Goal: Find specific page/section: Find specific page/section

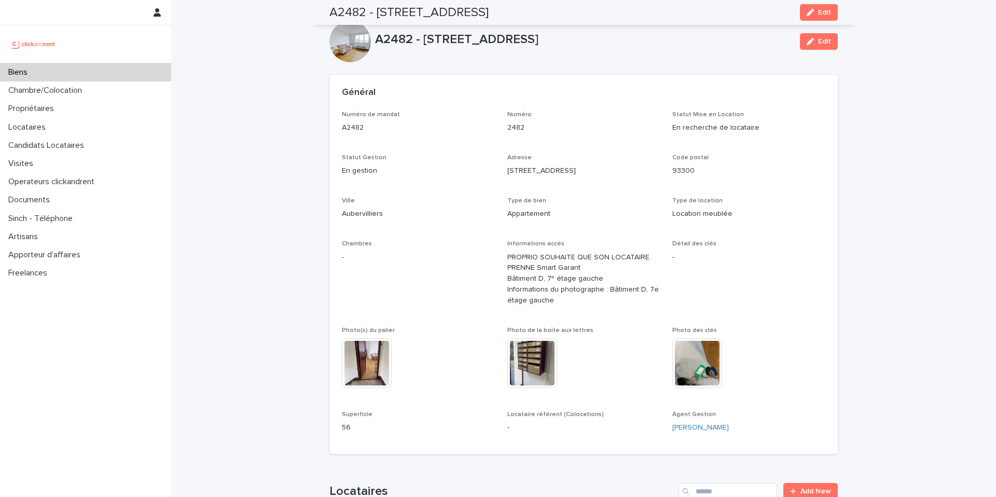
scroll to position [2058, 0]
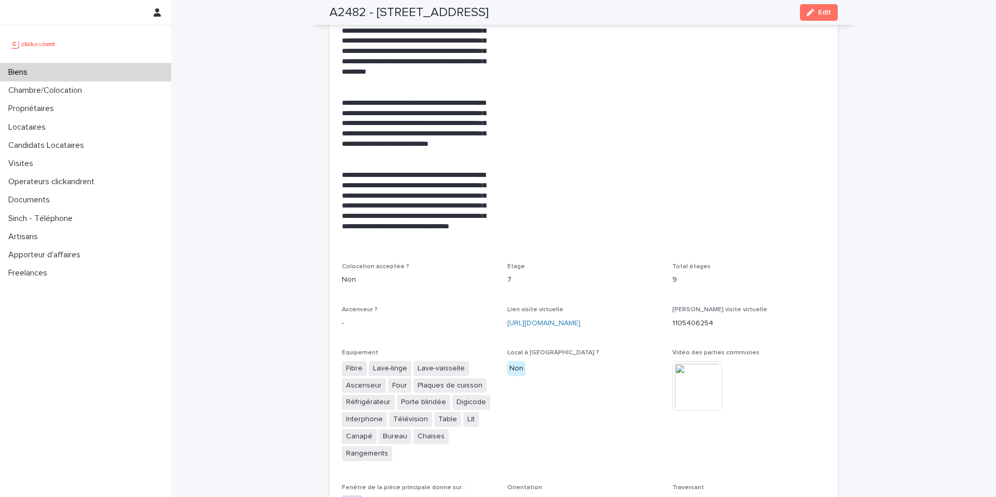
click at [52, 74] on div "Biens" at bounding box center [85, 72] width 171 height 18
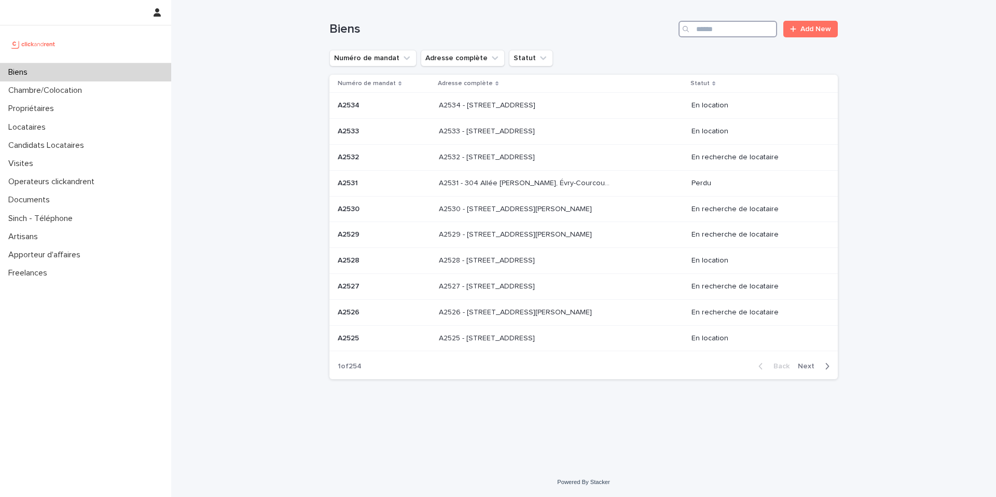
click at [748, 29] on input "Search" at bounding box center [728, 29] width 99 height 17
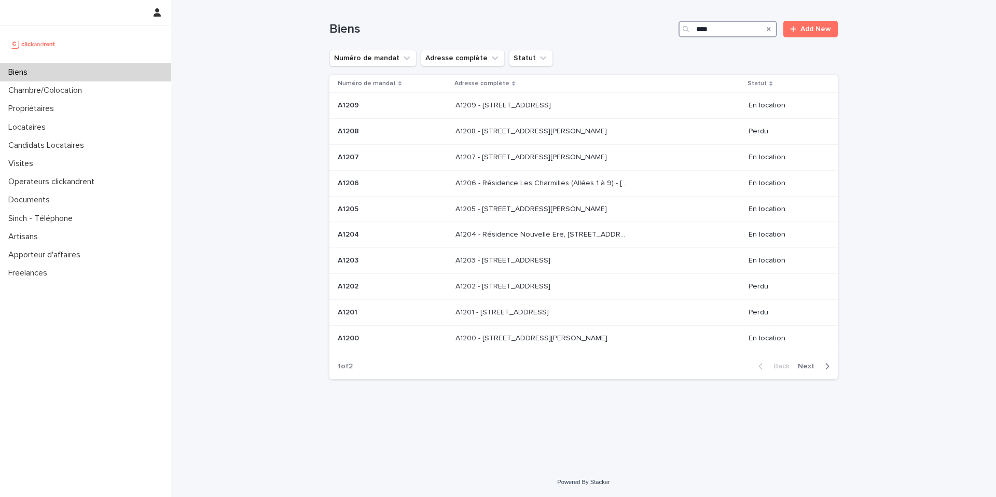
type input "****"
click at [815, 372] on div "Back Next" at bounding box center [794, 366] width 88 height 26
click at [814, 368] on span "Next" at bounding box center [809, 366] width 23 height 7
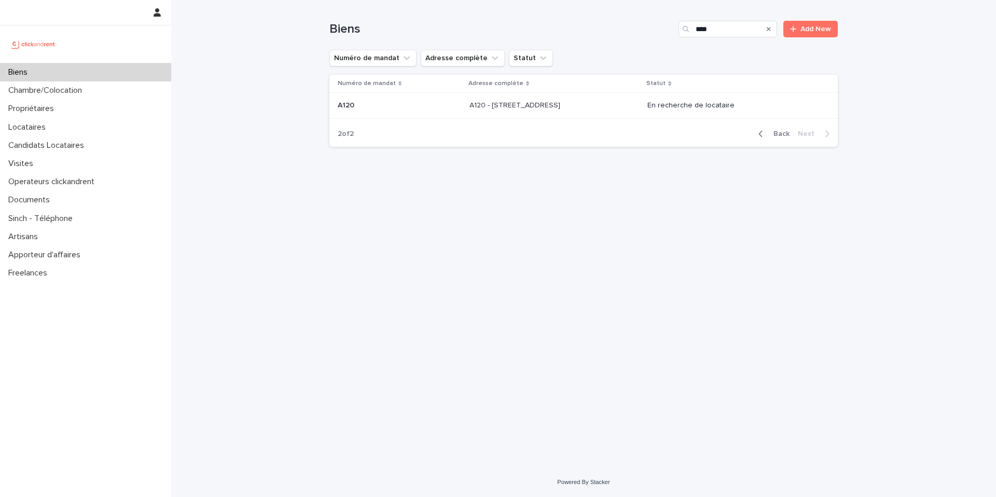
click at [696, 110] on p "En recherche de locataire" at bounding box center [734, 105] width 173 height 9
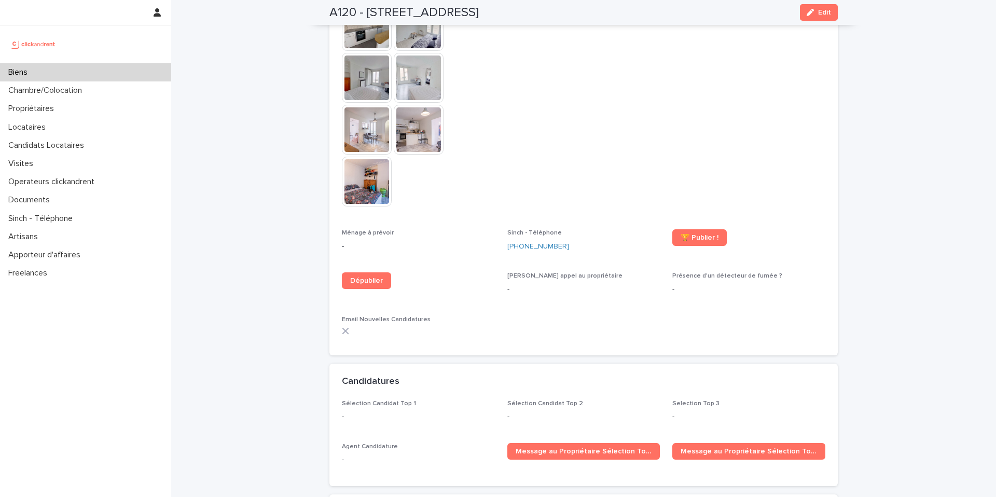
scroll to position [2314, 0]
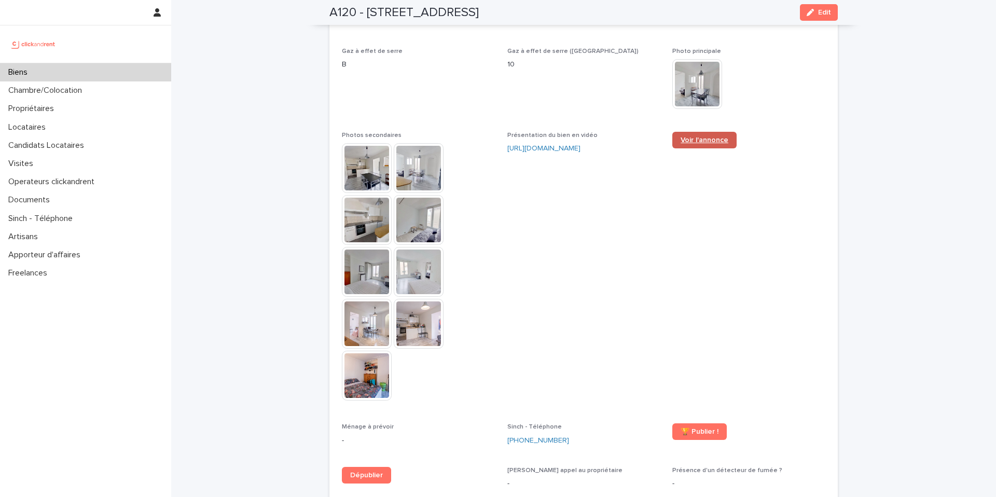
click at [698, 132] on link "Voir l'annonce" at bounding box center [705, 140] width 64 height 17
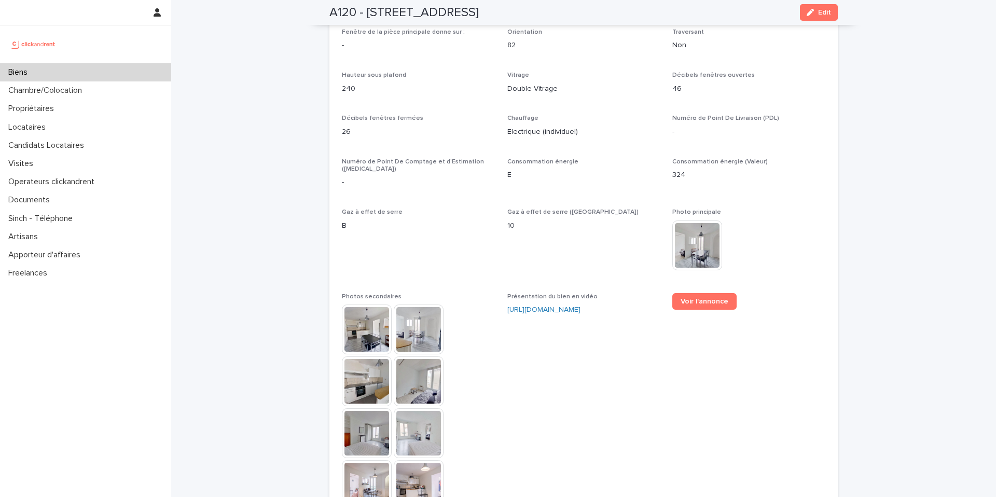
click at [45, 74] on div "Biens" at bounding box center [85, 72] width 171 height 18
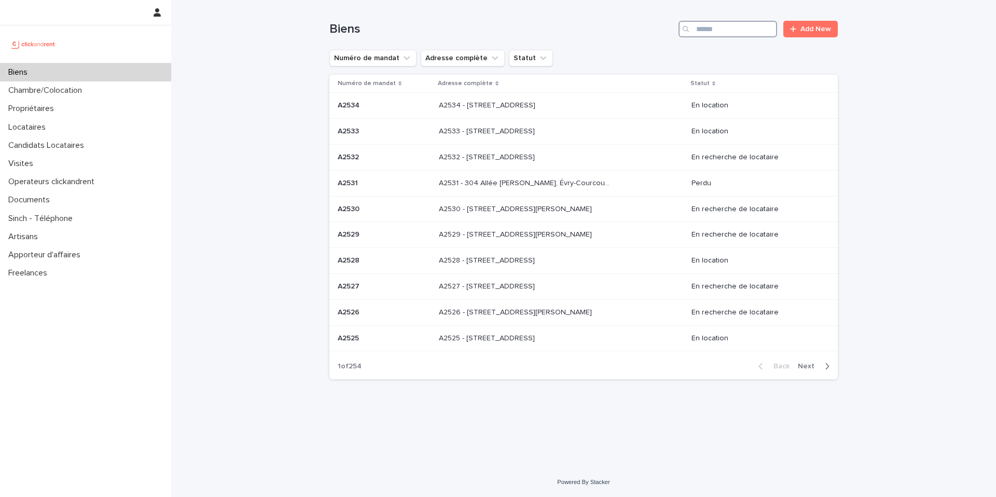
click at [735, 33] on input "Search" at bounding box center [728, 29] width 99 height 17
paste input "*****"
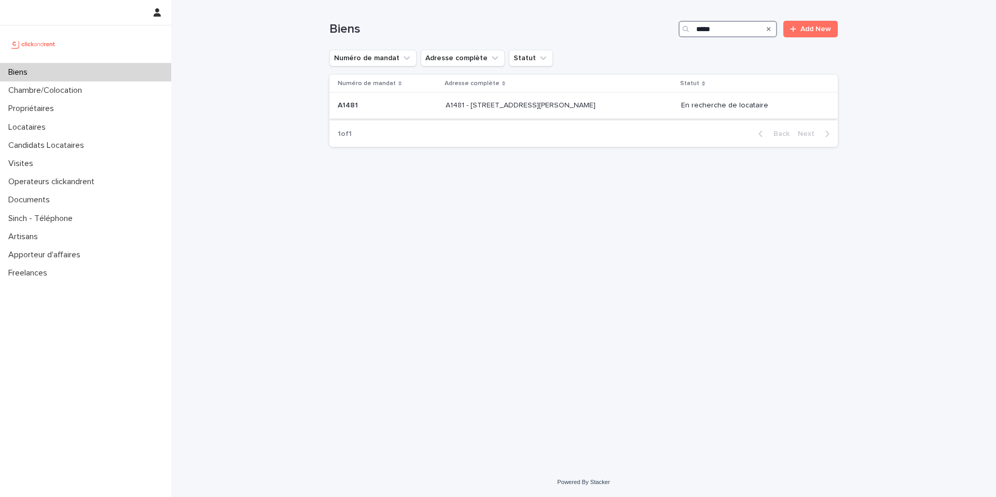
type input "*****"
click at [567, 111] on div "A1481 - 5 allée [PERSON_NAME], [GEOGRAPHIC_DATA] 92600 A1481 - [STREET_ADDRESS]…" at bounding box center [559, 105] width 227 height 17
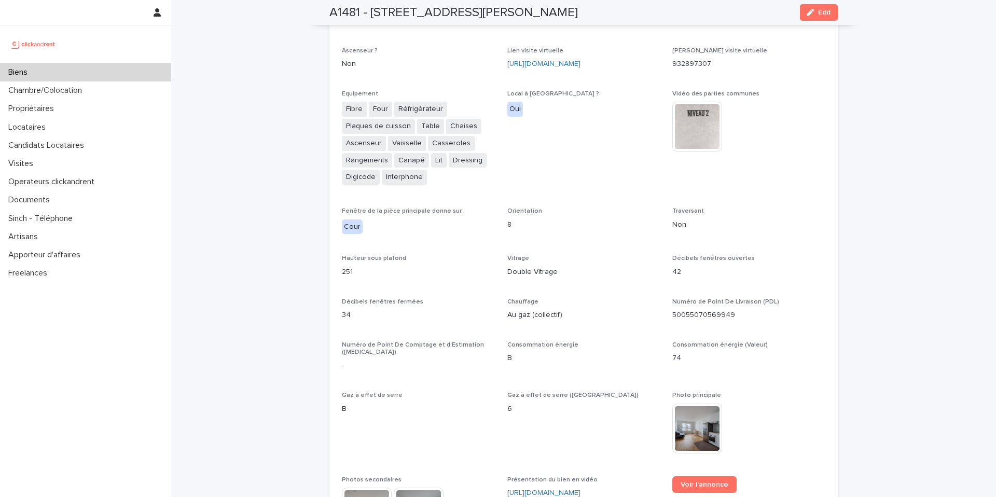
scroll to position [2731, 0]
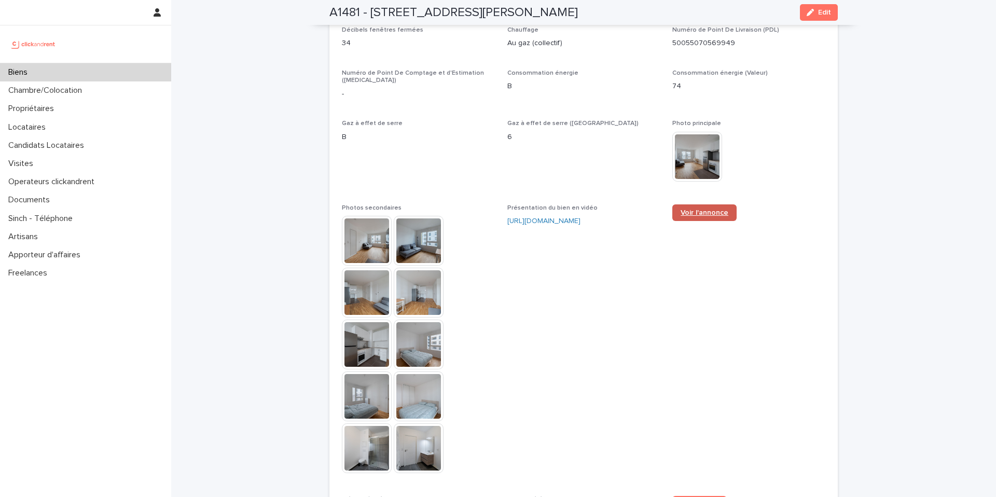
click at [704, 209] on span "Voir l'annonce" at bounding box center [705, 212] width 48 height 7
